Goal: Navigation & Orientation: Find specific page/section

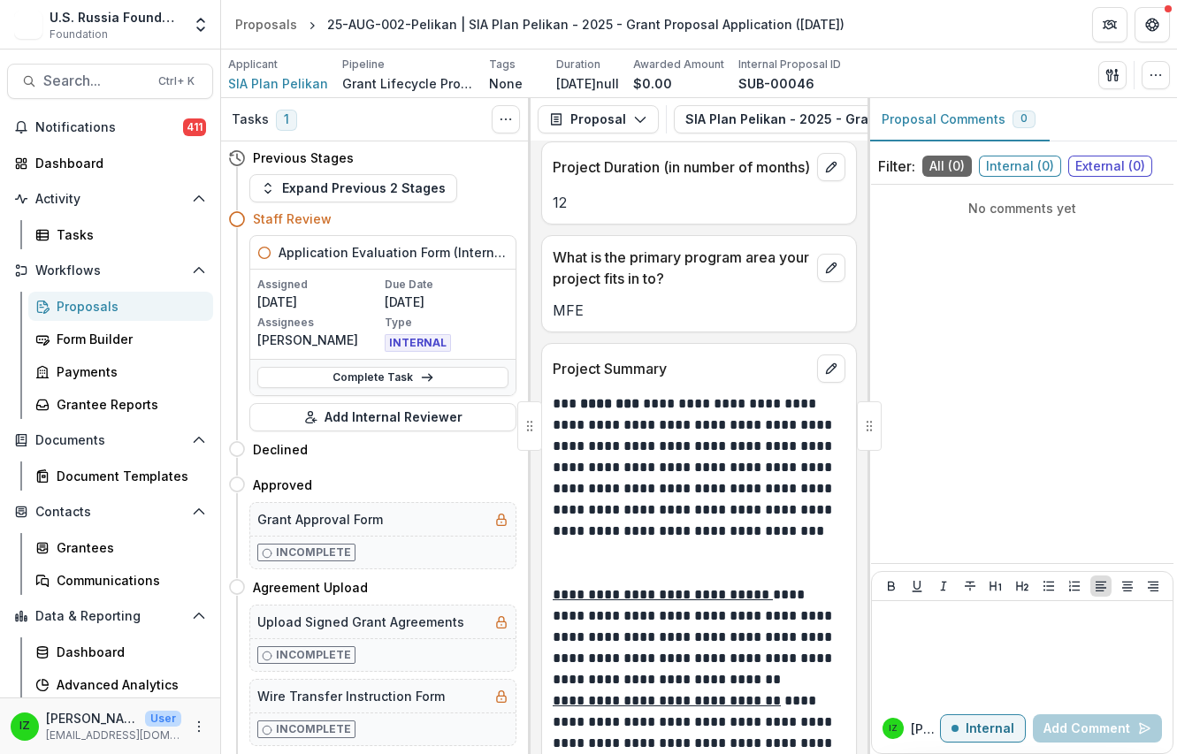
scroll to position [1769, 0]
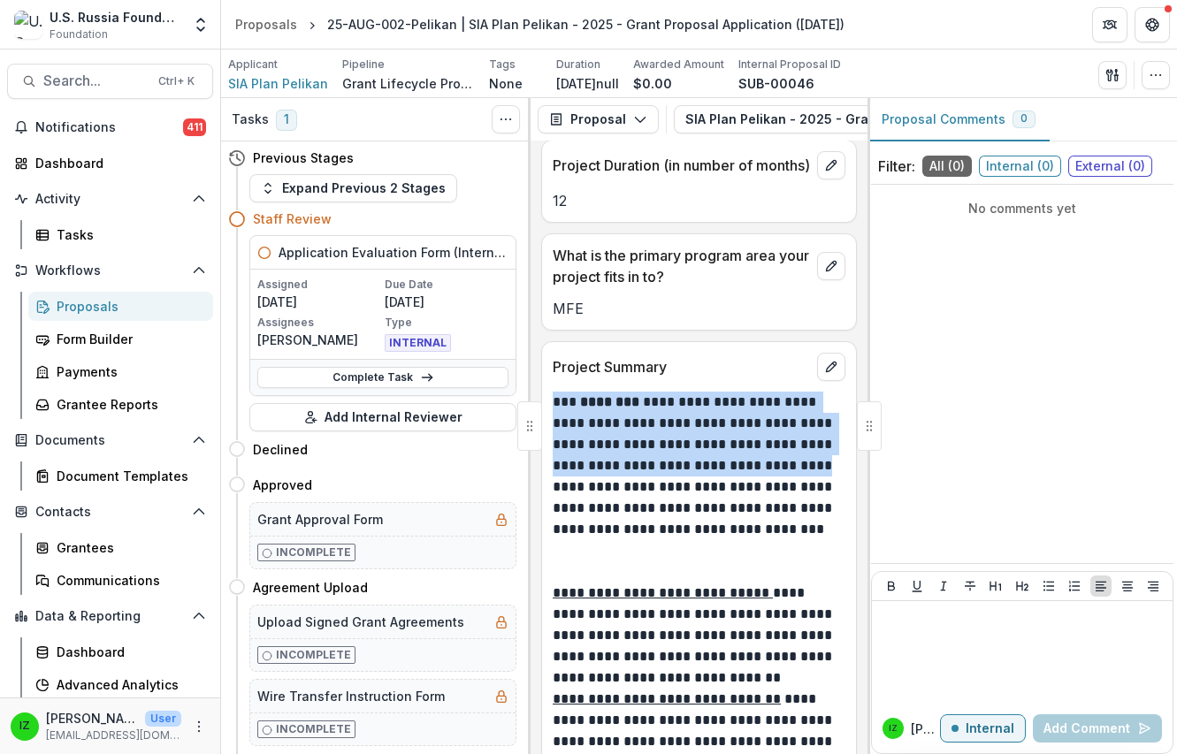
drag, startPoint x: 556, startPoint y: 442, endPoint x: 645, endPoint y: 528, distance: 123.2
click at [645, 528] on p "**********" at bounding box center [696, 477] width 287 height 170
drag, startPoint x: 645, startPoint y: 528, endPoint x: 618, endPoint y: 470, distance: 63.3
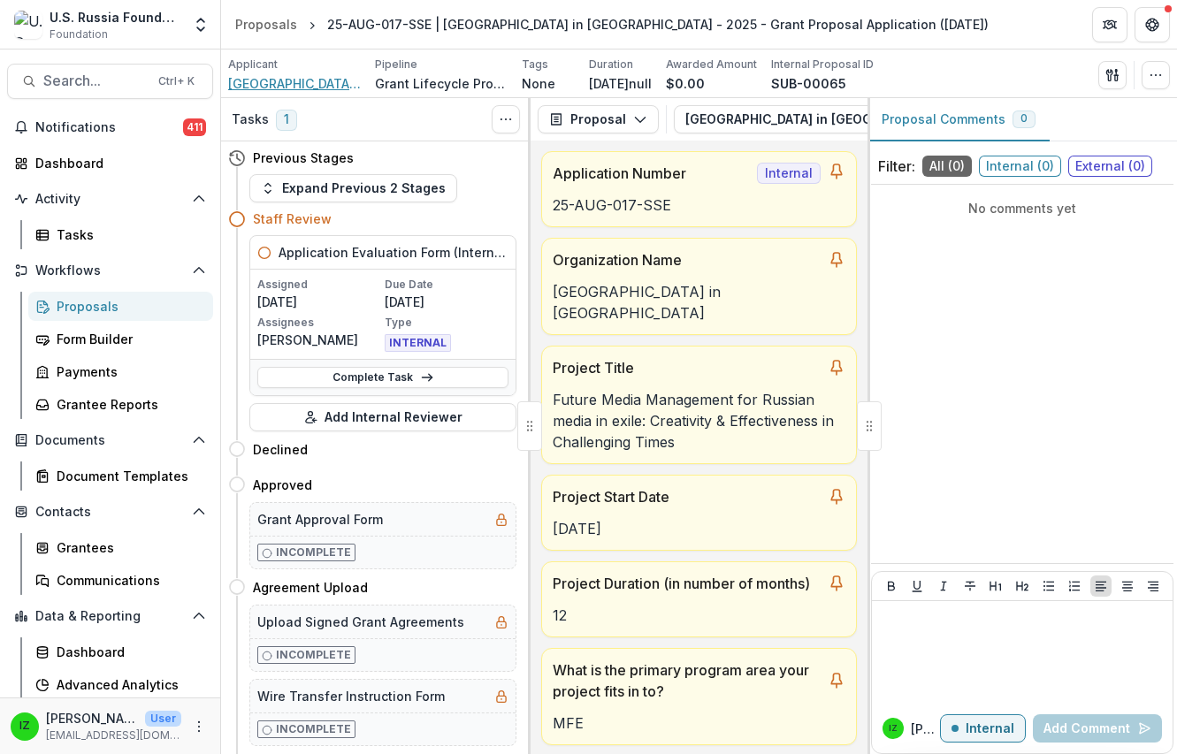
click at [309, 83] on span "[GEOGRAPHIC_DATA] in [GEOGRAPHIC_DATA]" at bounding box center [294, 83] width 133 height 19
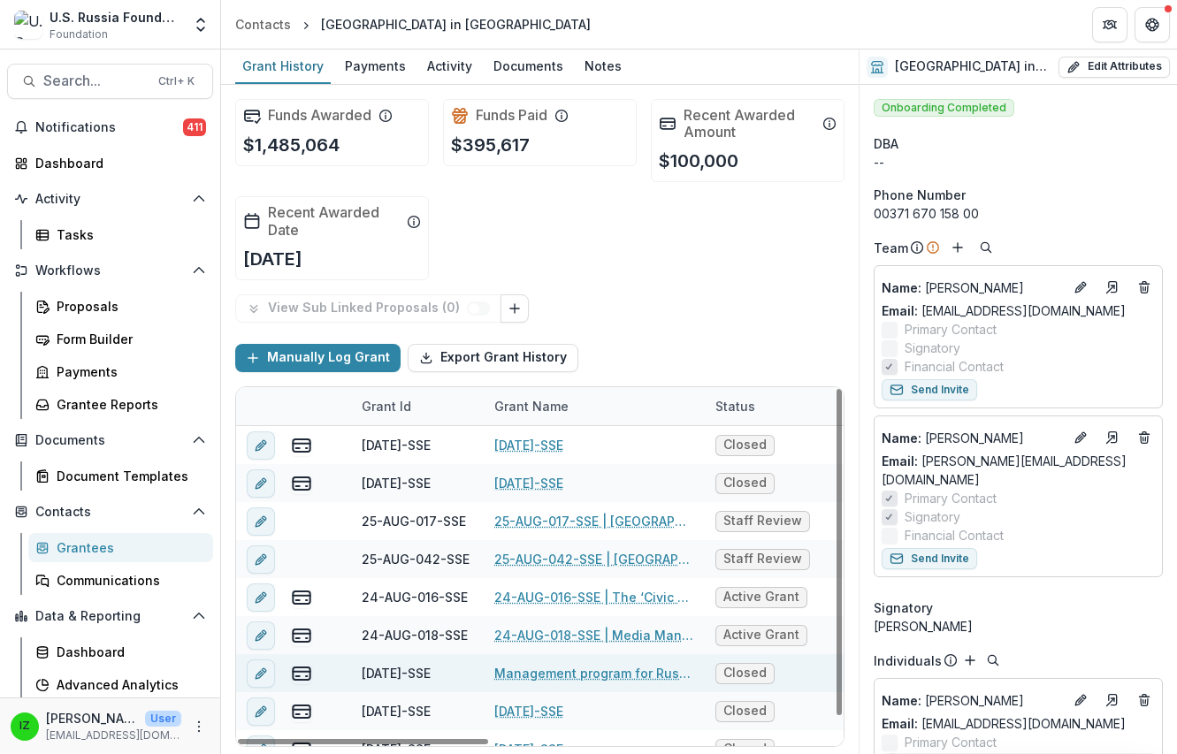
scroll to position [22, 0]
